Goal: Transaction & Acquisition: Book appointment/travel/reservation

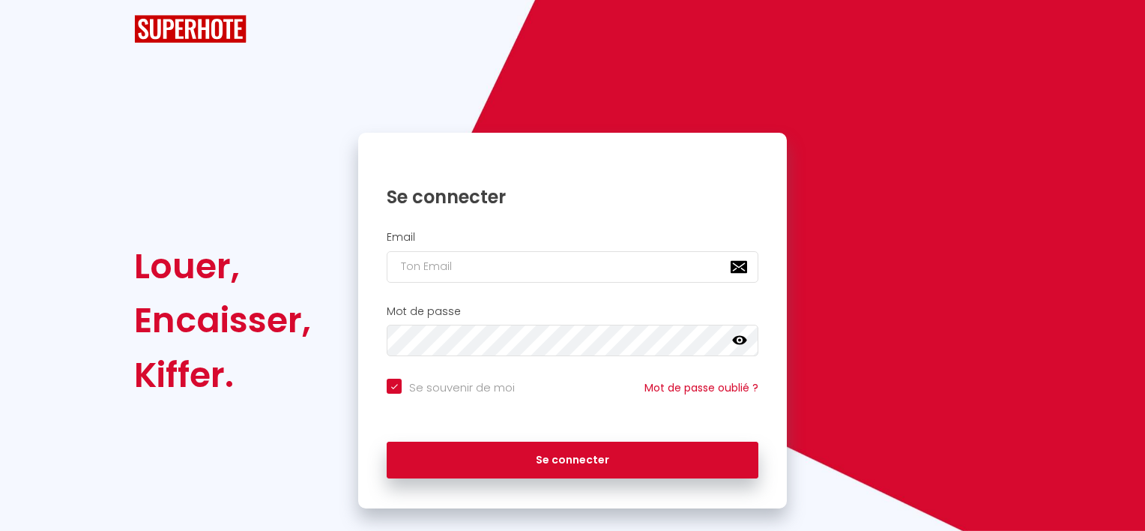
checkbox input "true"
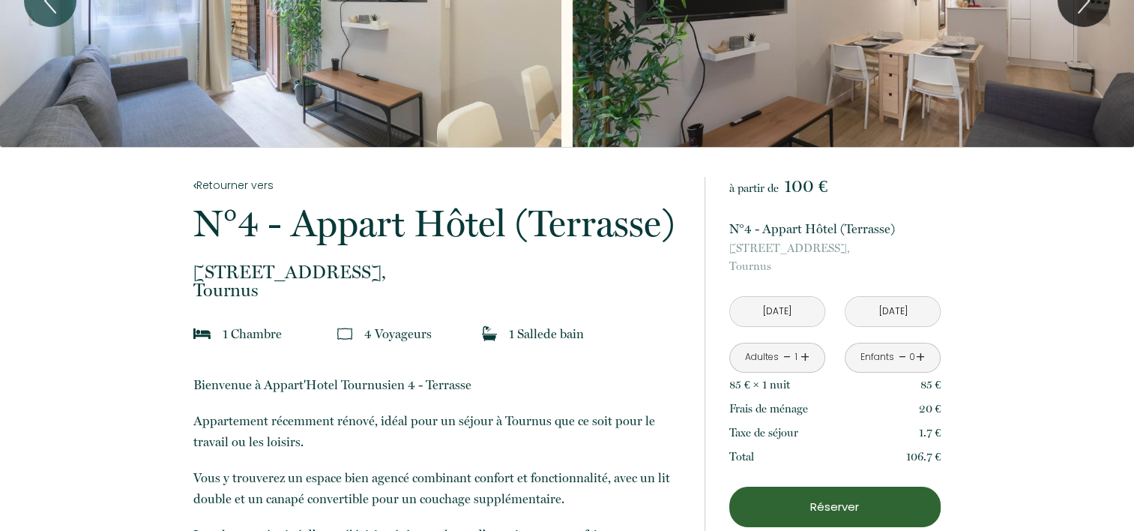
scroll to position [150, 0]
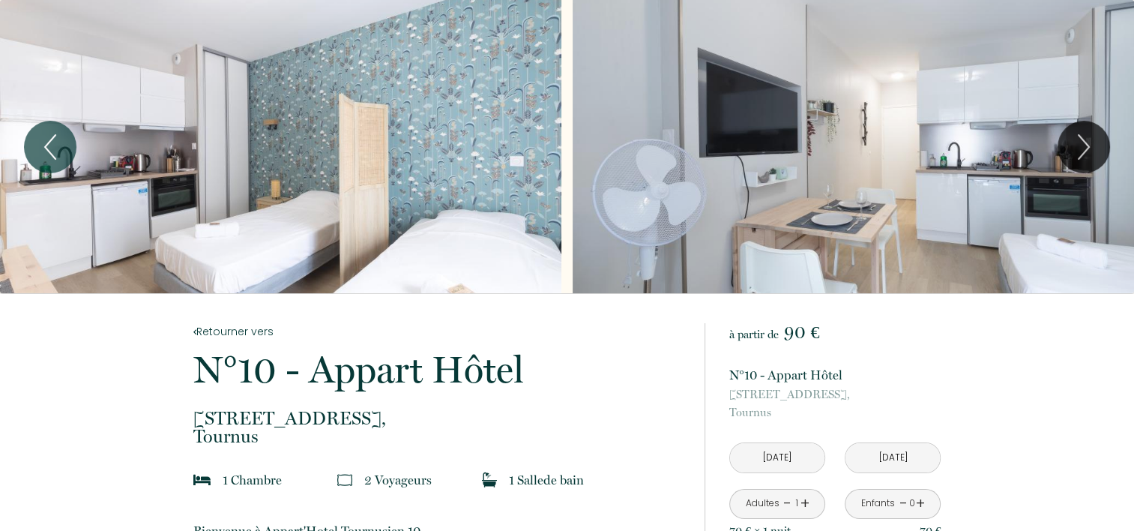
scroll to position [150, 0]
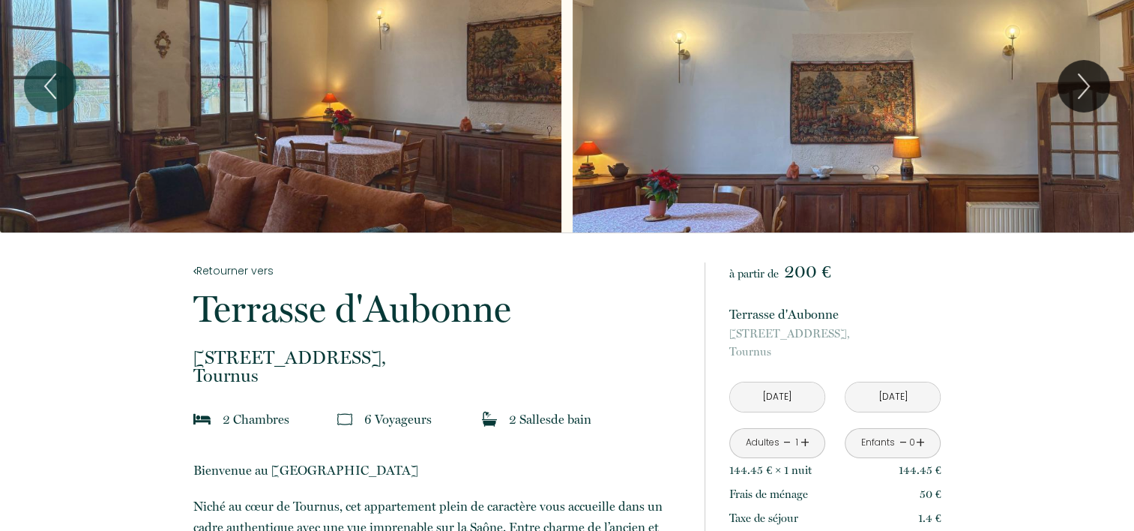
scroll to position [150, 0]
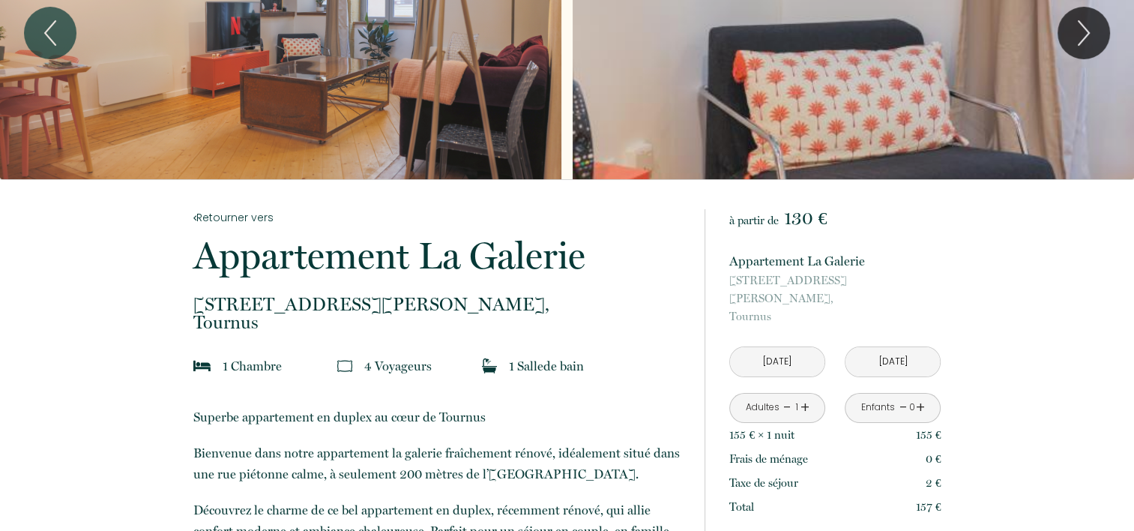
scroll to position [225, 0]
